Goal: Unclear: Browse casually

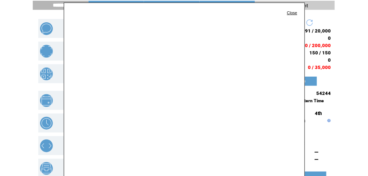
scroll to position [39, 0]
